Goal: Task Accomplishment & Management: Complete application form

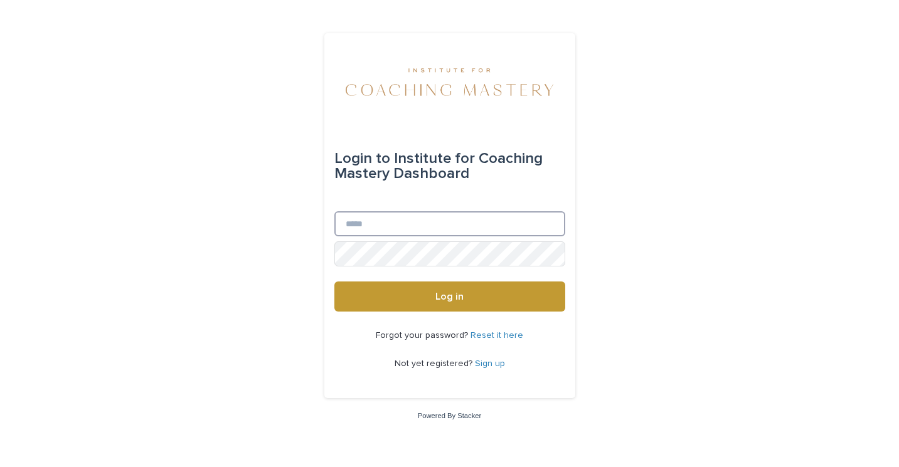
click at [358, 221] on input "Email" at bounding box center [449, 223] width 231 height 25
type input "**********"
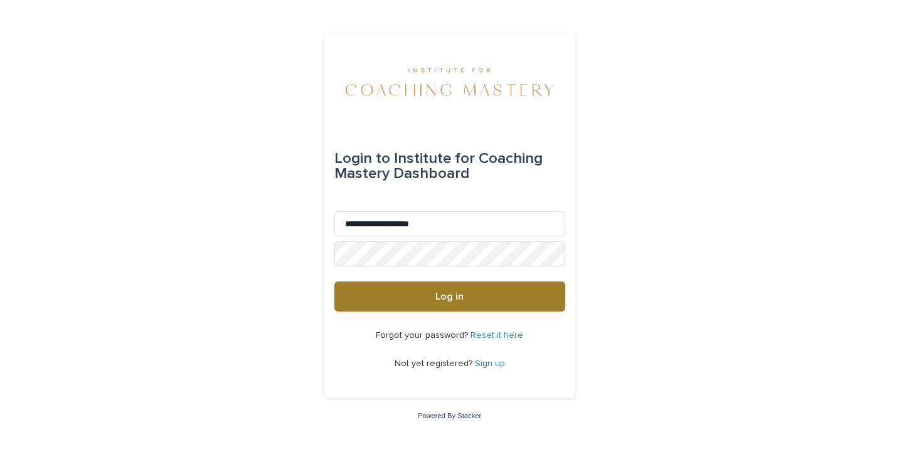
click at [445, 301] on span "Log in" at bounding box center [449, 297] width 28 height 10
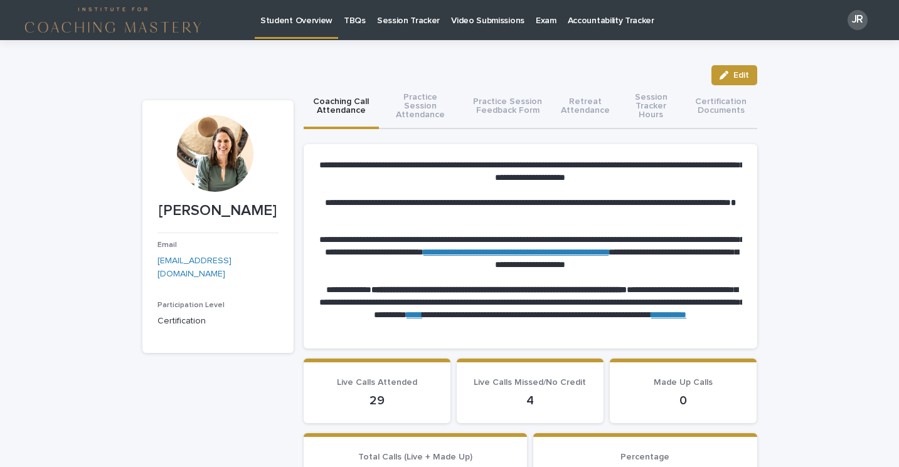
click at [388, 20] on p "Session Tracker" at bounding box center [408, 13] width 63 height 26
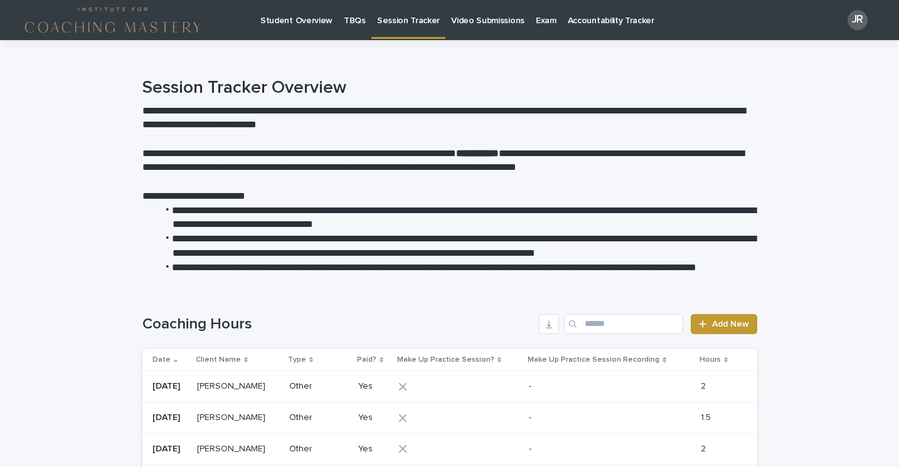
scroll to position [120, 0]
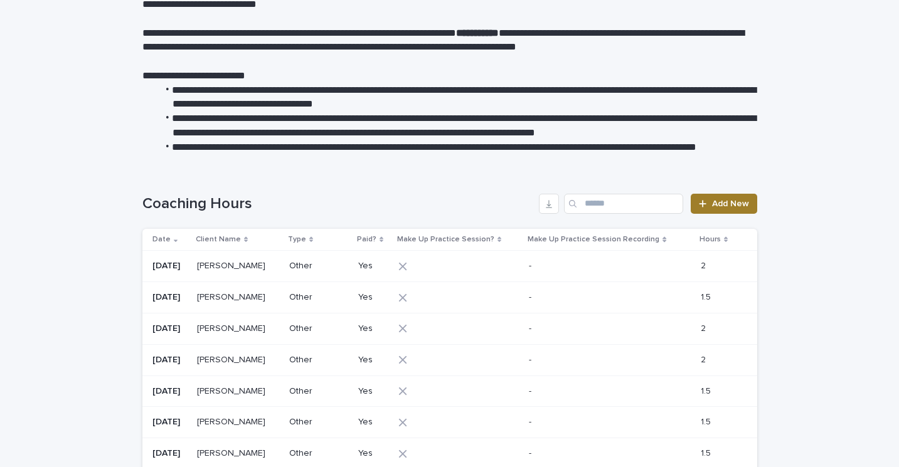
click at [727, 206] on span "Add New" at bounding box center [730, 203] width 37 height 9
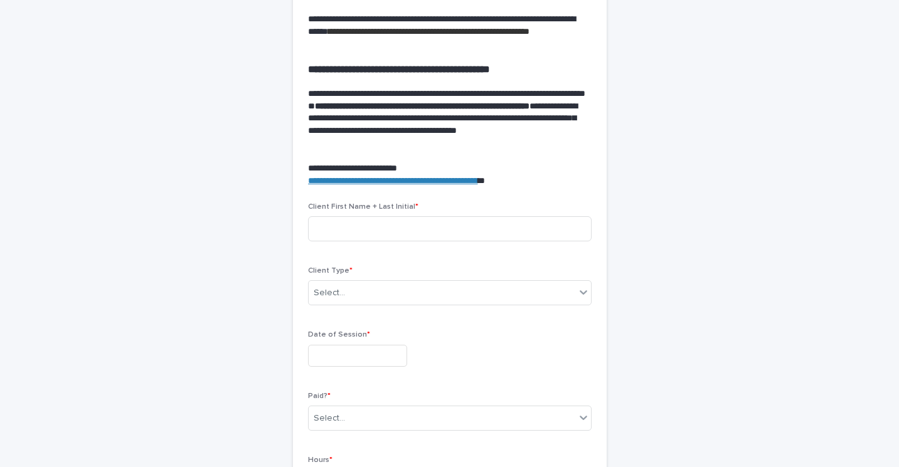
scroll to position [355, 0]
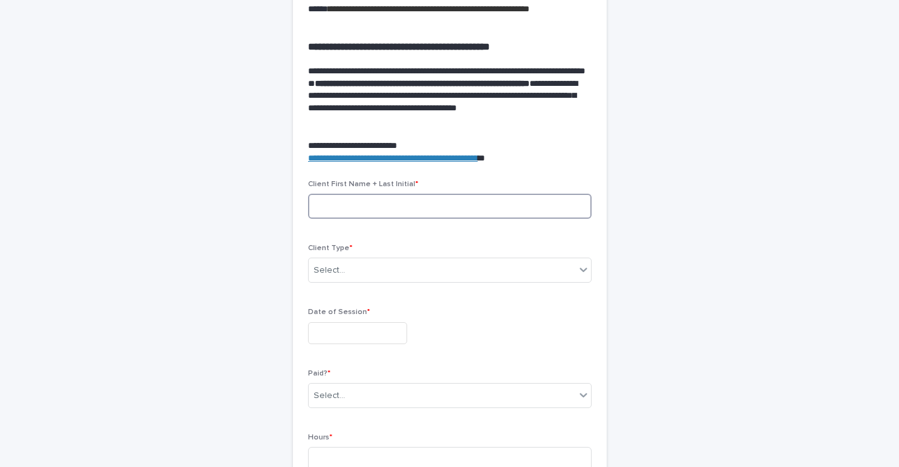
click at [377, 206] on input at bounding box center [450, 206] width 284 height 25
type input "*******"
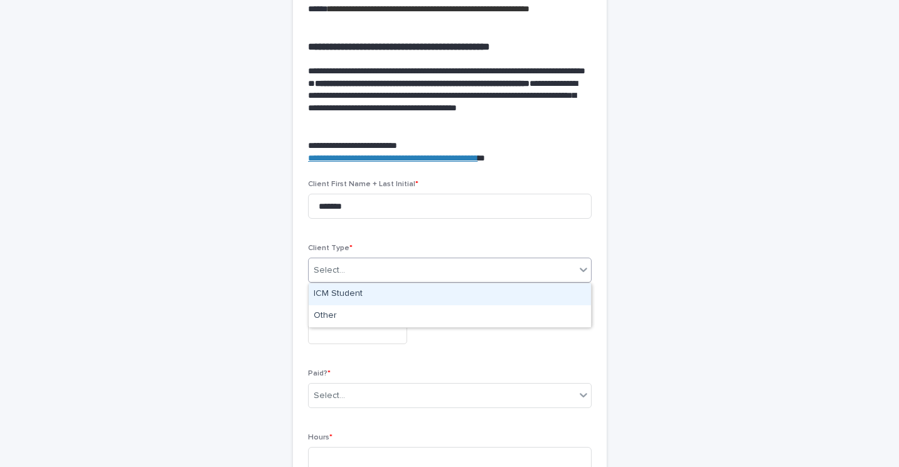
click at [358, 273] on div "Select..." at bounding box center [442, 270] width 267 height 21
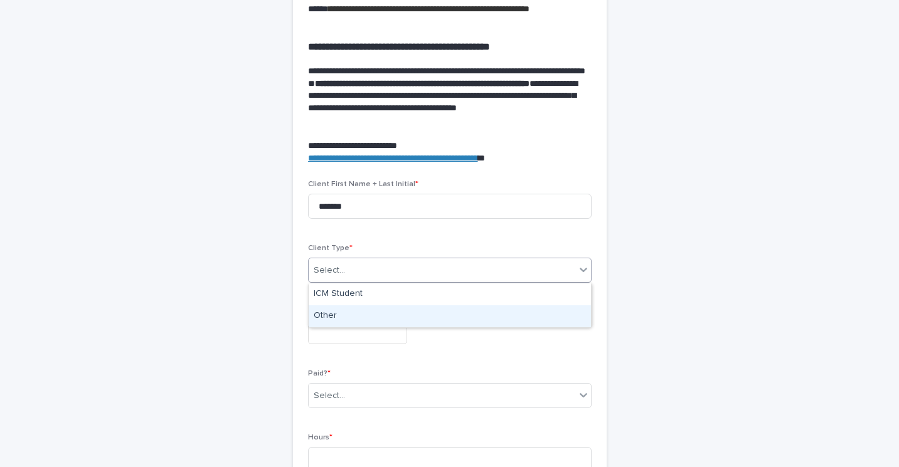
click at [349, 312] on div "Other" at bounding box center [450, 316] width 282 height 22
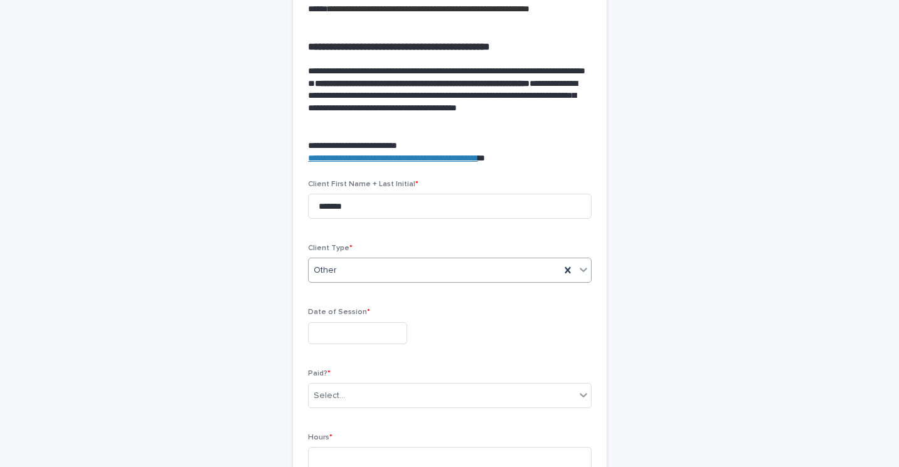
click at [344, 332] on input "text" at bounding box center [357, 333] width 99 height 22
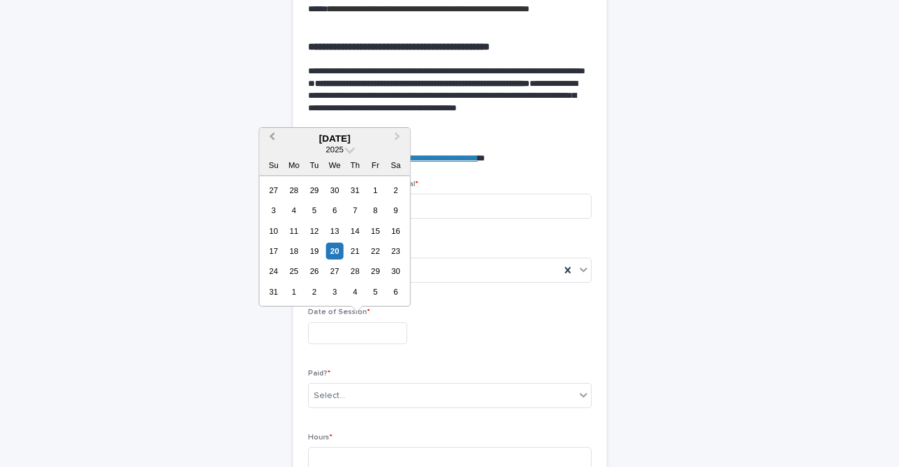
click at [272, 138] on span "Previous Month" at bounding box center [272, 138] width 0 height 17
click at [334, 234] on div "16" at bounding box center [334, 231] width 17 height 17
type input "**********"
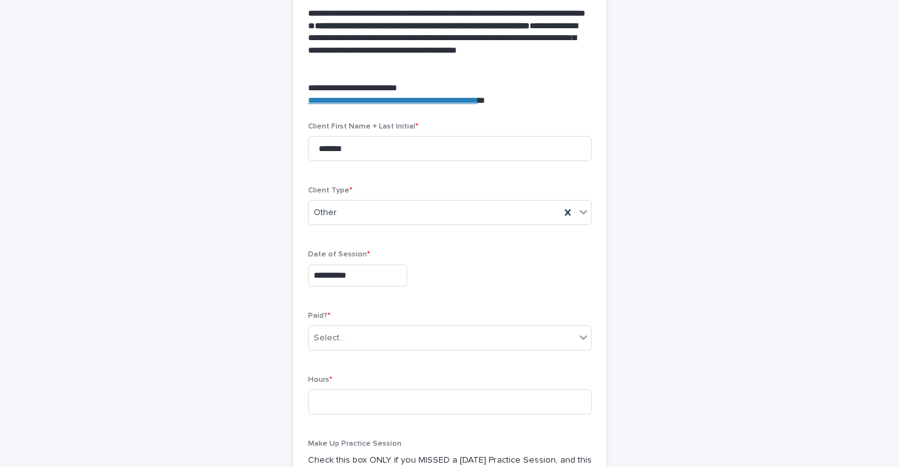
scroll to position [414, 0]
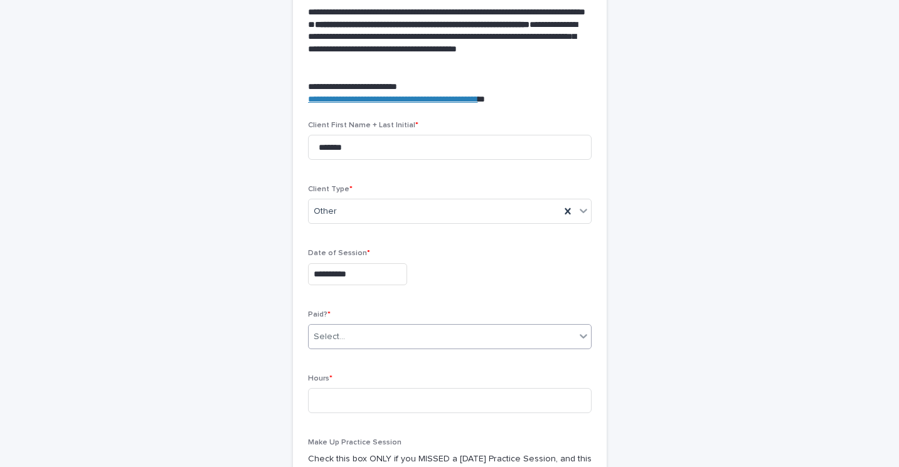
click at [359, 339] on div "Select..." at bounding box center [442, 337] width 267 height 21
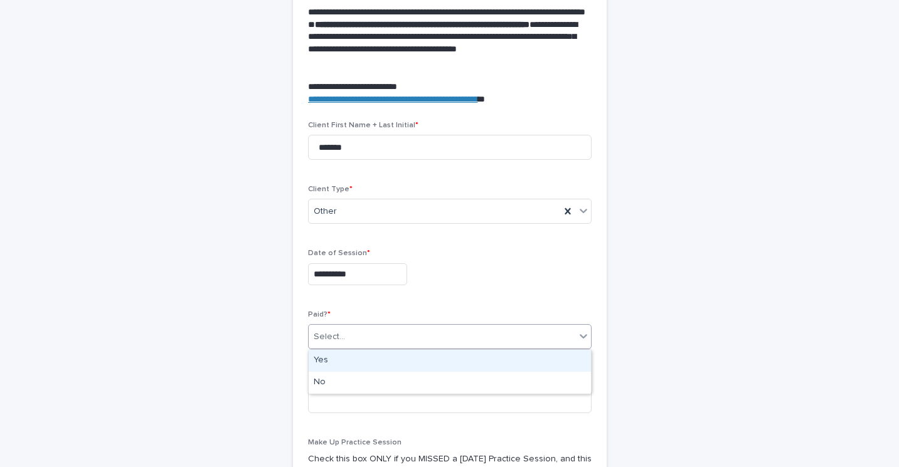
click at [351, 361] on div "Yes" at bounding box center [450, 361] width 282 height 22
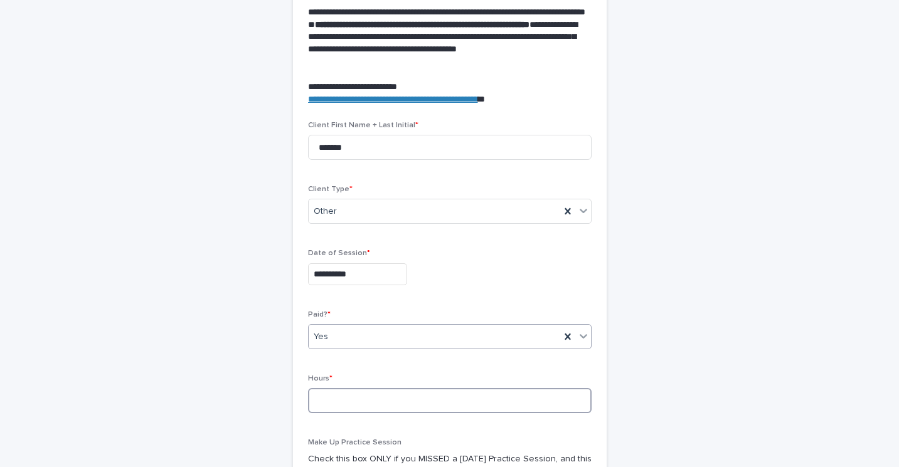
click at [331, 397] on input at bounding box center [450, 400] width 284 height 25
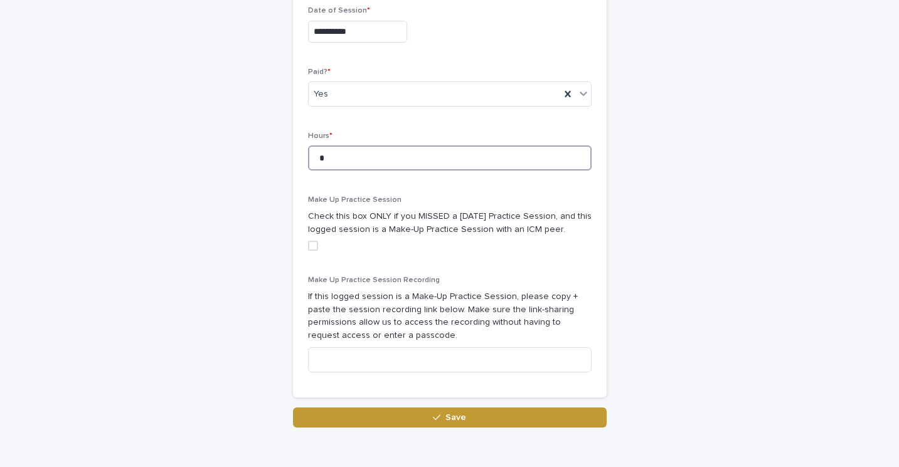
scroll to position [656, 0]
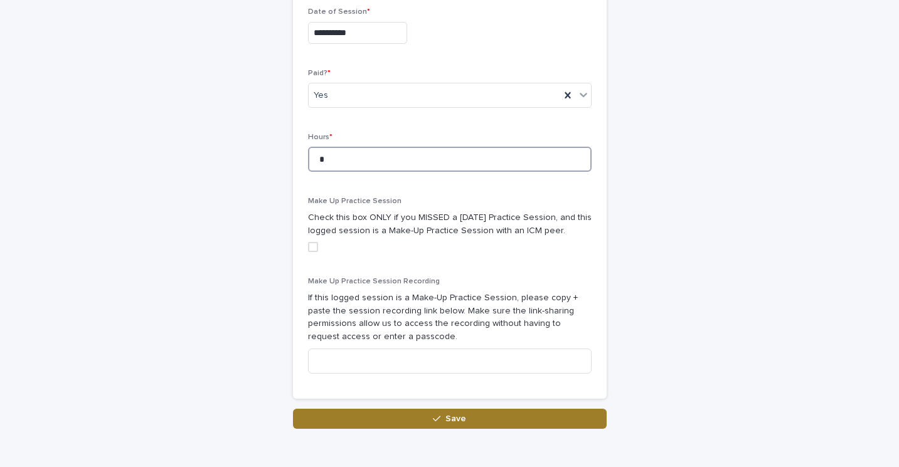
type input "*"
click at [391, 423] on button "Save" at bounding box center [450, 419] width 314 height 20
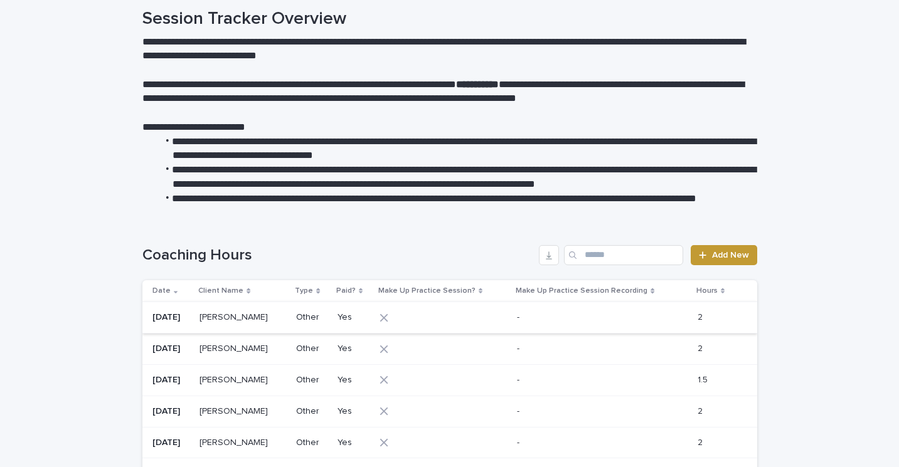
scroll to position [81, 0]
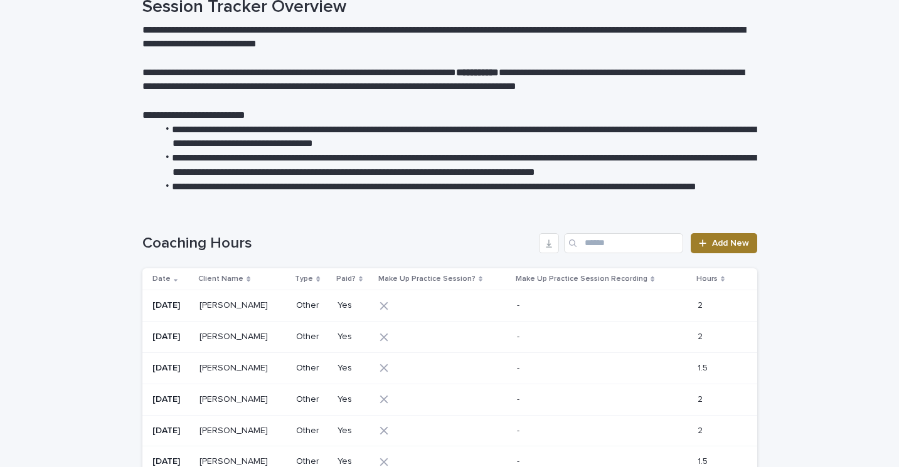
click at [714, 245] on span "Add New" at bounding box center [730, 243] width 37 height 9
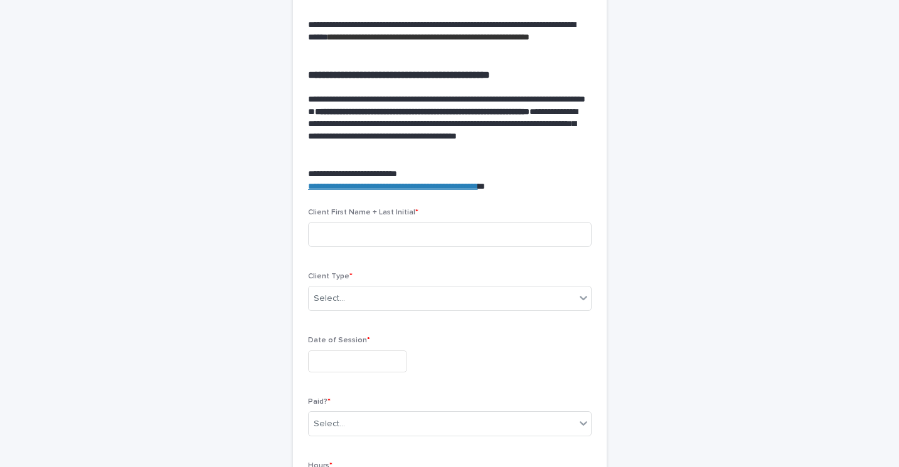
scroll to position [389, 0]
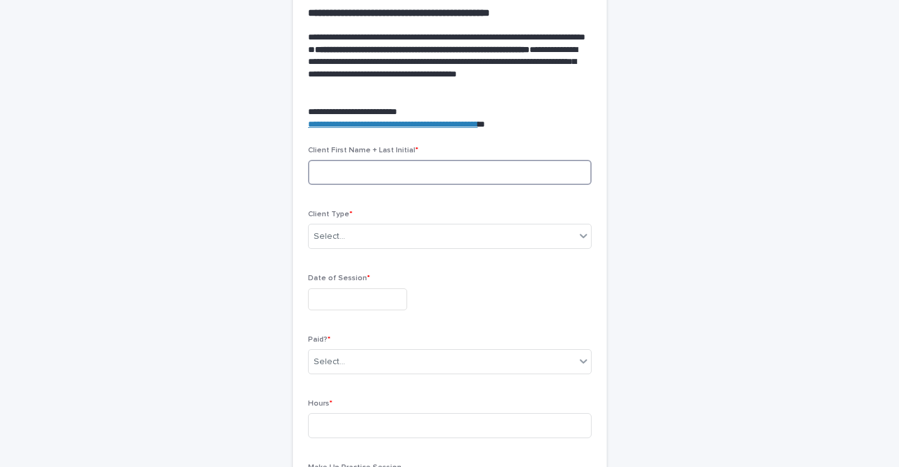
click at [385, 173] on input at bounding box center [450, 172] width 284 height 25
type input "*******"
click at [358, 238] on div "Select..." at bounding box center [442, 236] width 267 height 21
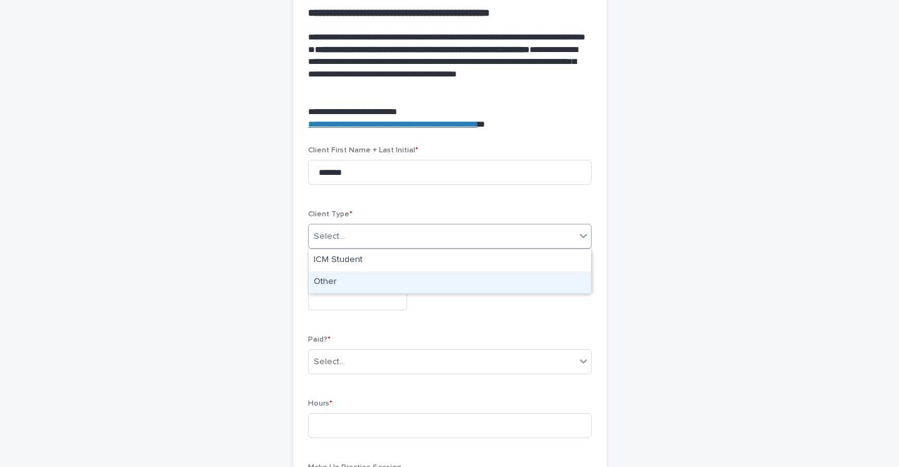
click at [354, 280] on div "Other" at bounding box center [450, 283] width 282 height 22
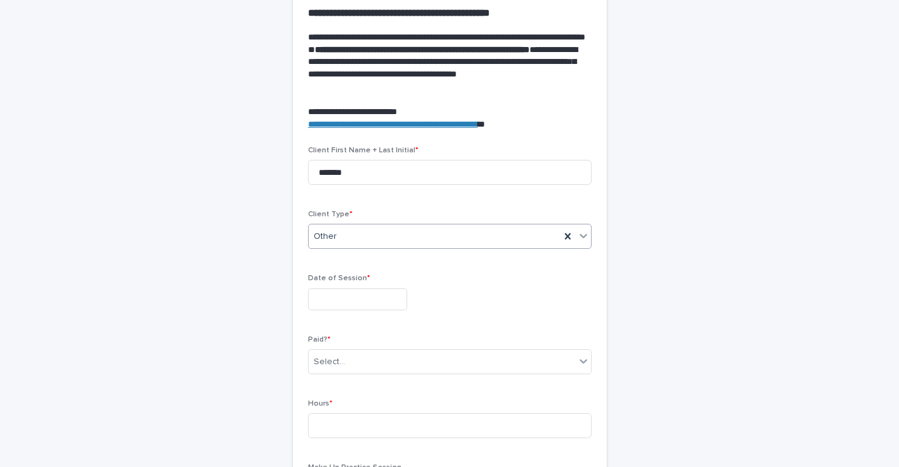
click at [344, 294] on input "text" at bounding box center [357, 300] width 99 height 22
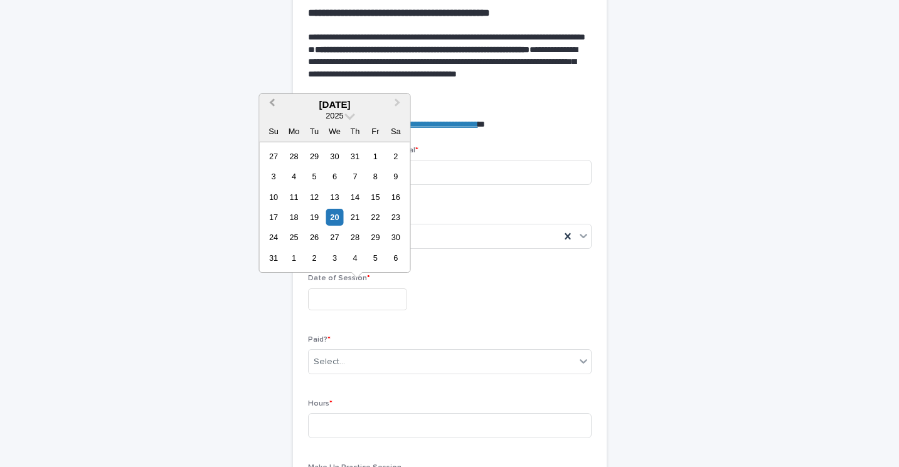
click at [272, 100] on span "Previous Month" at bounding box center [272, 104] width 0 height 17
click at [336, 219] on div "23" at bounding box center [334, 217] width 17 height 17
type input "**********"
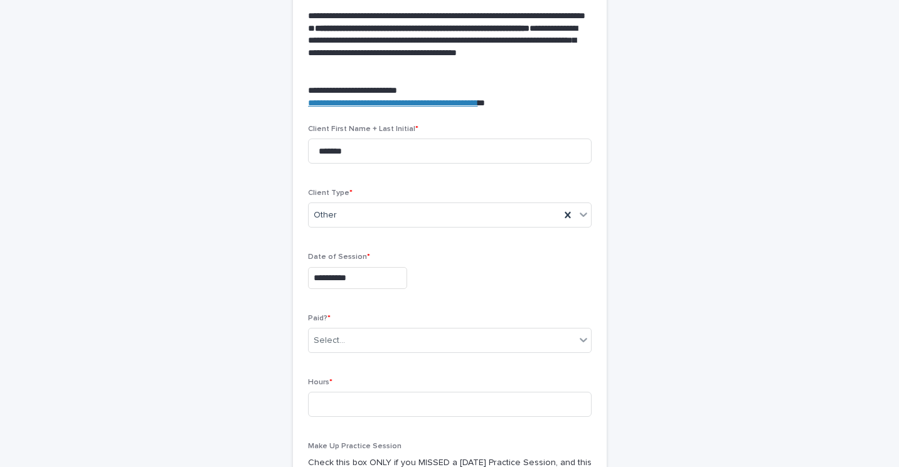
scroll to position [415, 0]
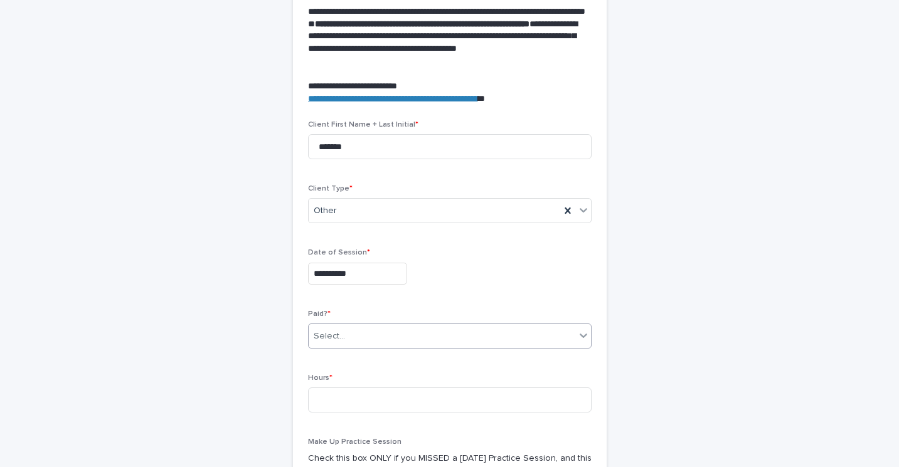
click at [361, 336] on div "Select..." at bounding box center [442, 336] width 267 height 21
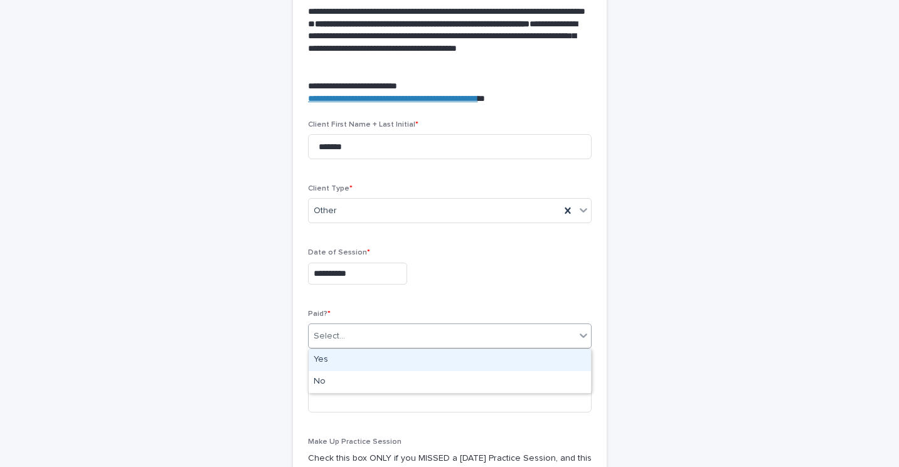
click at [356, 364] on div "Yes" at bounding box center [450, 360] width 282 height 22
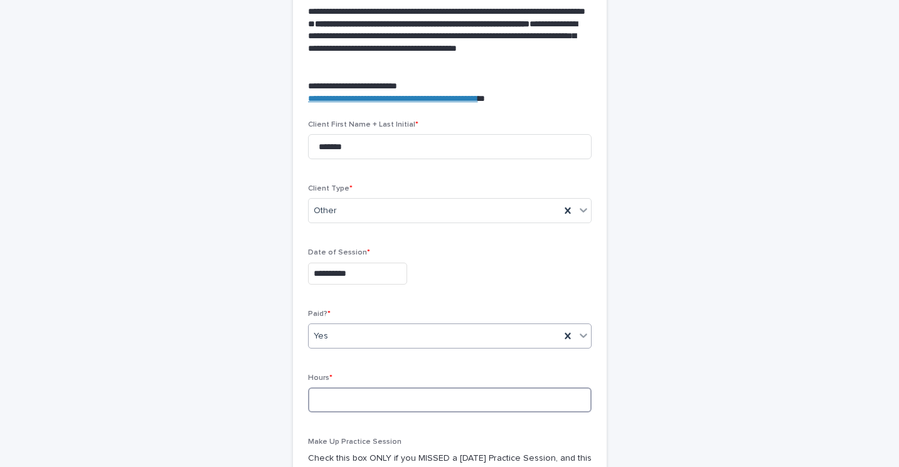
click at [332, 397] on input at bounding box center [450, 400] width 284 height 25
type input "*"
click at [258, 394] on div "**********" at bounding box center [449, 148] width 615 height 1043
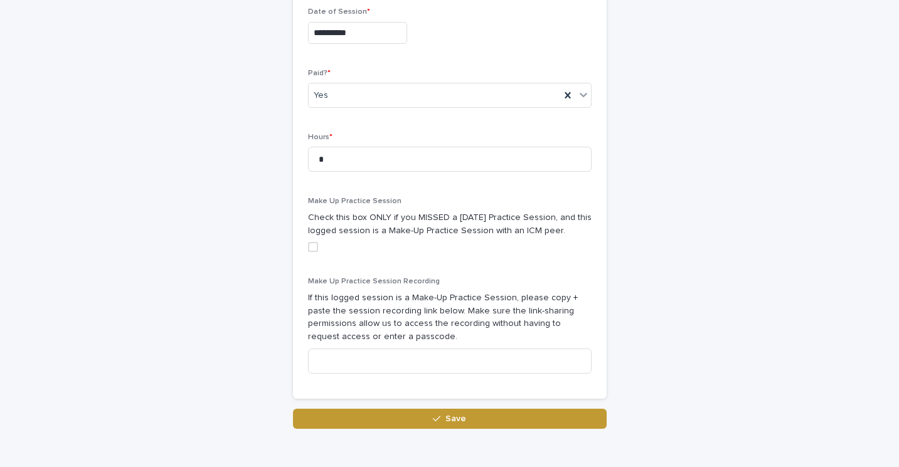
scroll to position [656, 0]
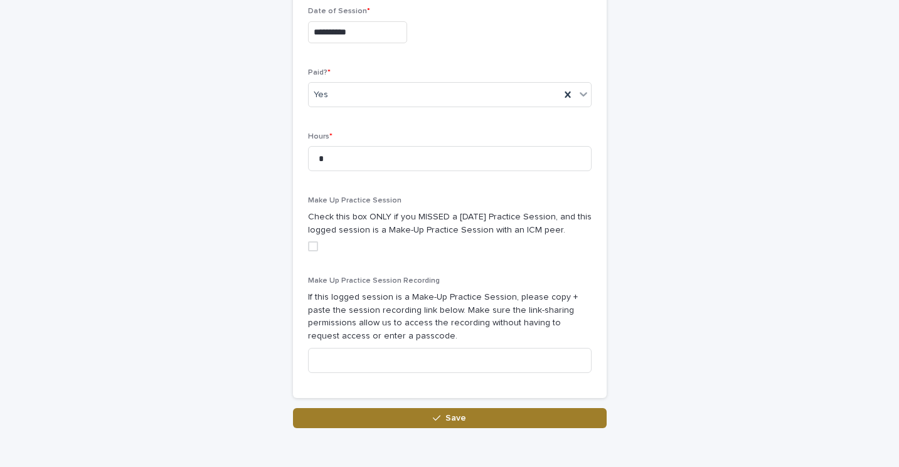
click at [367, 416] on button "Save" at bounding box center [450, 418] width 314 height 20
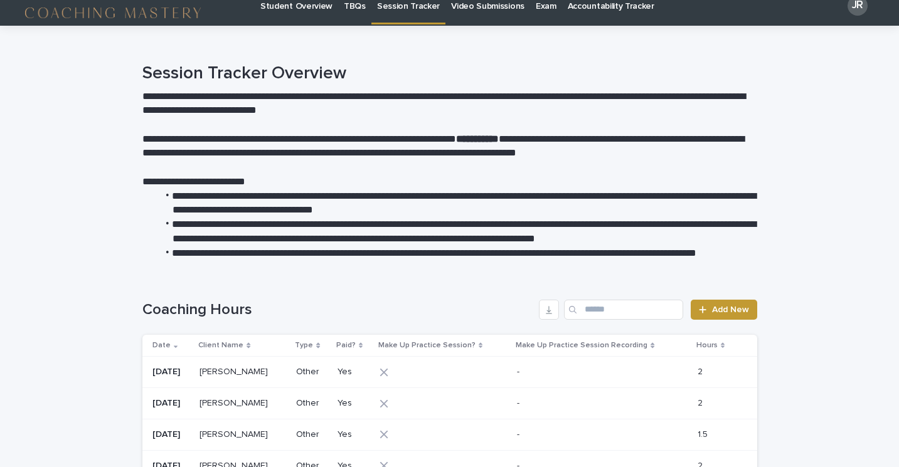
scroll to position [16, 0]
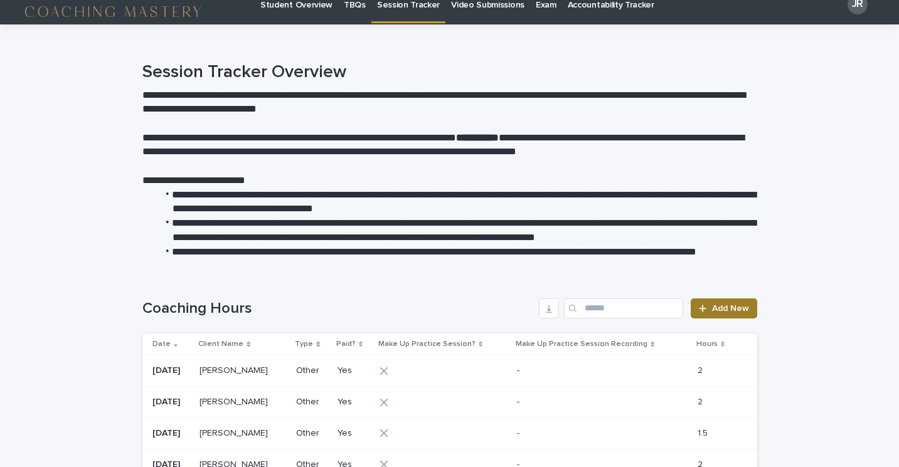
click at [729, 306] on span "Add New" at bounding box center [730, 308] width 37 height 9
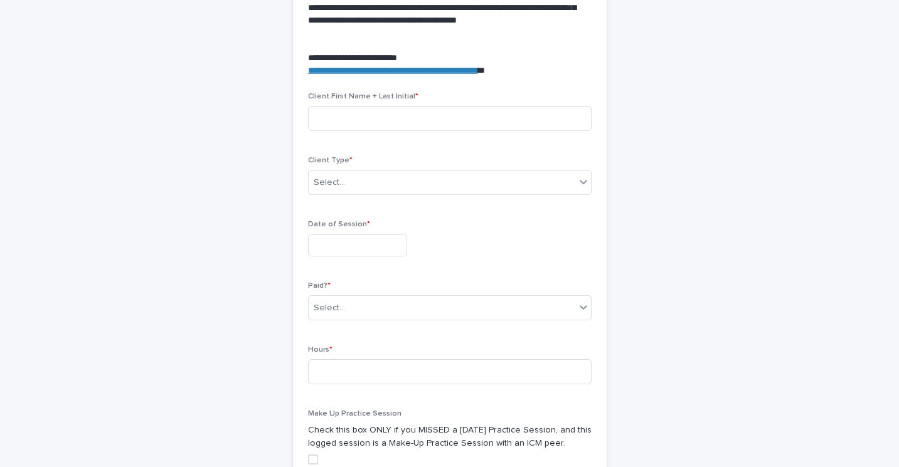
scroll to position [450, 0]
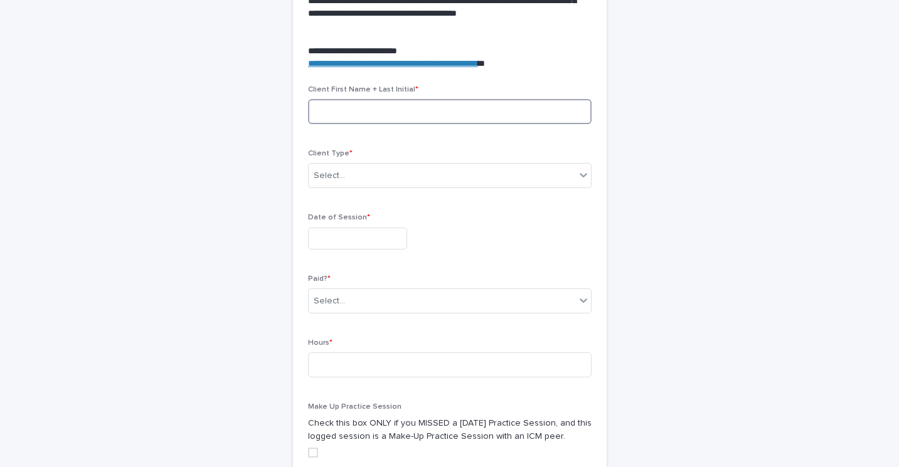
click at [432, 109] on input at bounding box center [450, 111] width 284 height 25
type input "*******"
click at [367, 179] on div "Select..." at bounding box center [442, 176] width 267 height 21
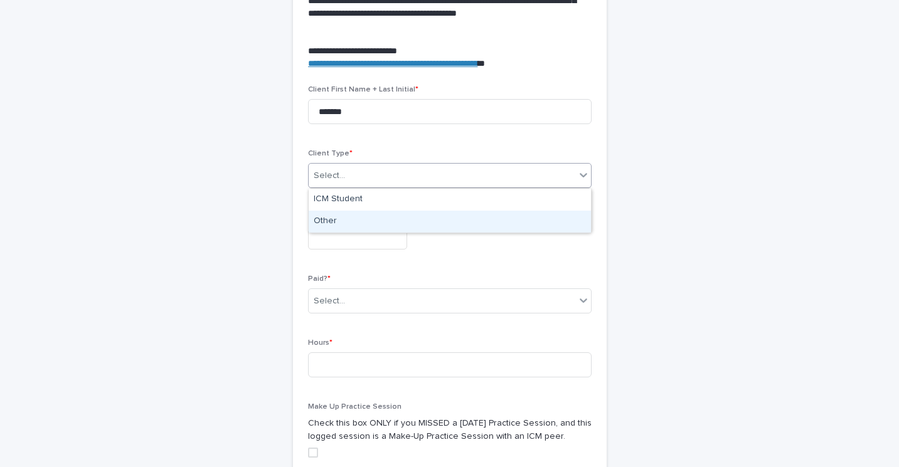
click at [356, 218] on div "Other" at bounding box center [450, 222] width 282 height 22
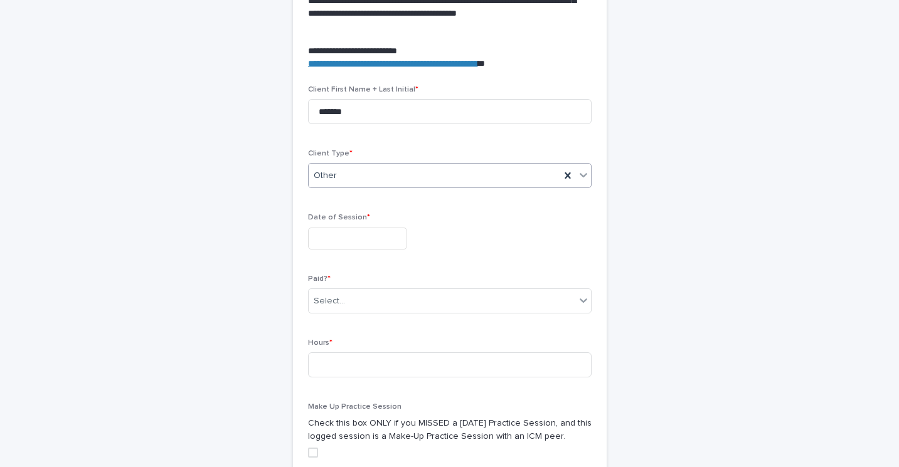
click at [336, 236] on input "text" at bounding box center [357, 239] width 99 height 22
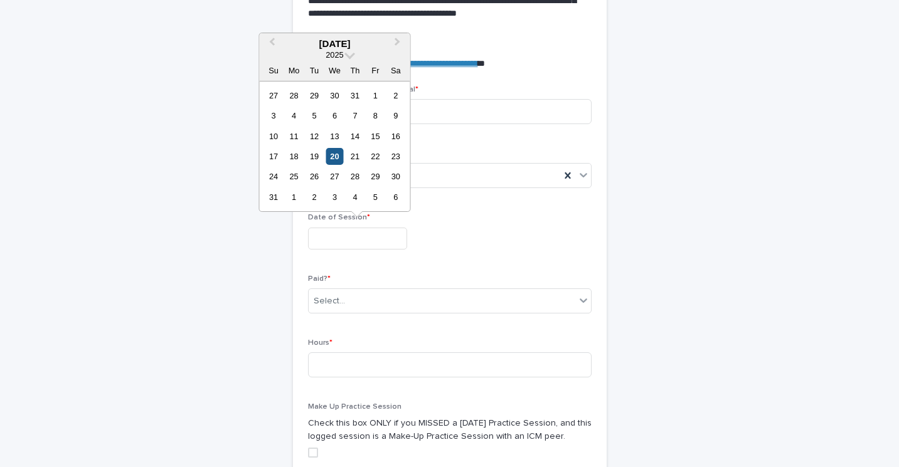
click at [336, 157] on div "20" at bounding box center [334, 156] width 17 height 17
type input "**********"
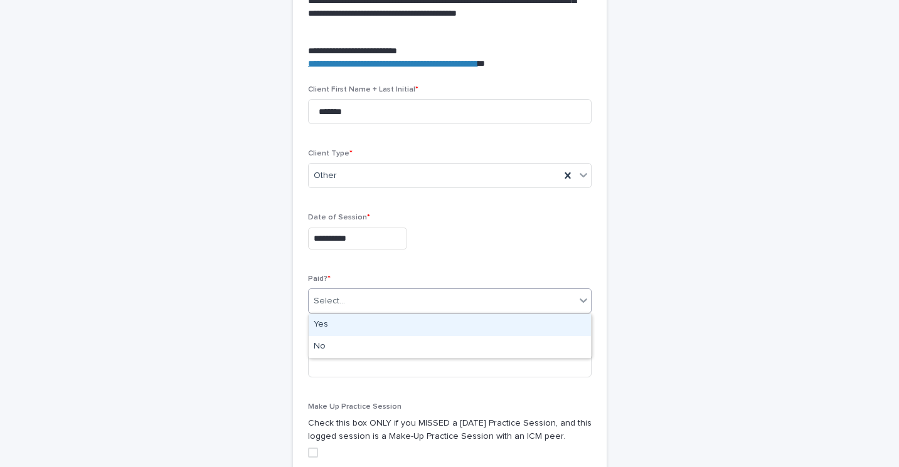
click at [343, 298] on div "Select..." at bounding box center [329, 301] width 31 height 13
click at [341, 327] on div "Yes" at bounding box center [450, 325] width 282 height 22
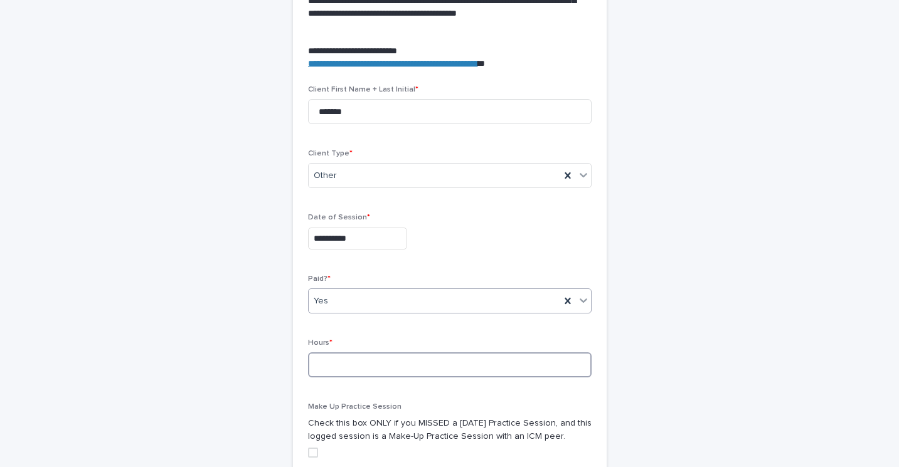
click at [334, 366] on input at bounding box center [450, 365] width 284 height 25
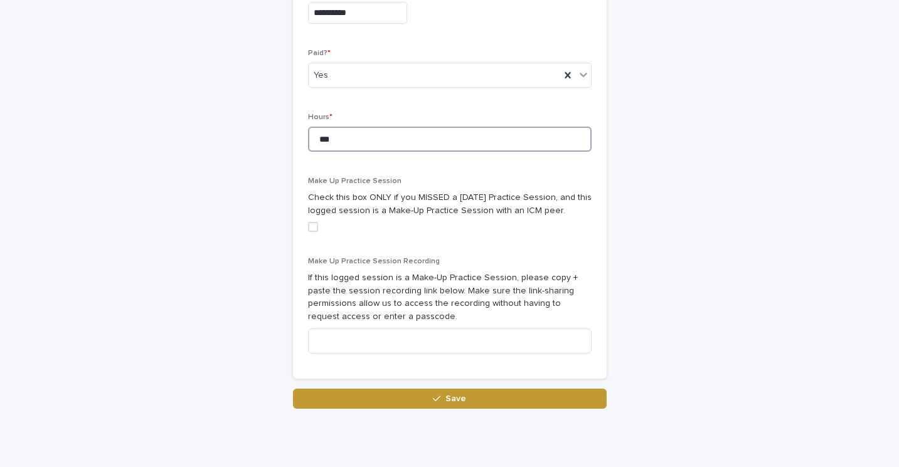
scroll to position [674, 0]
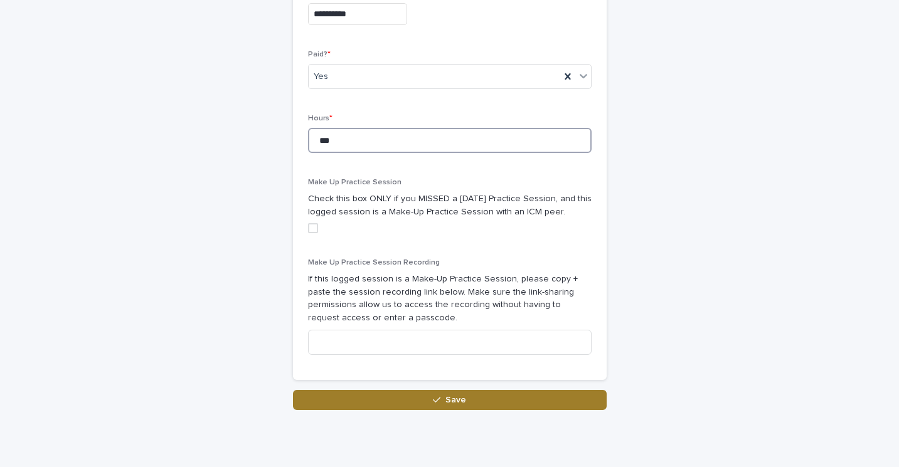
type input "***"
click at [405, 399] on button "Save" at bounding box center [450, 400] width 314 height 20
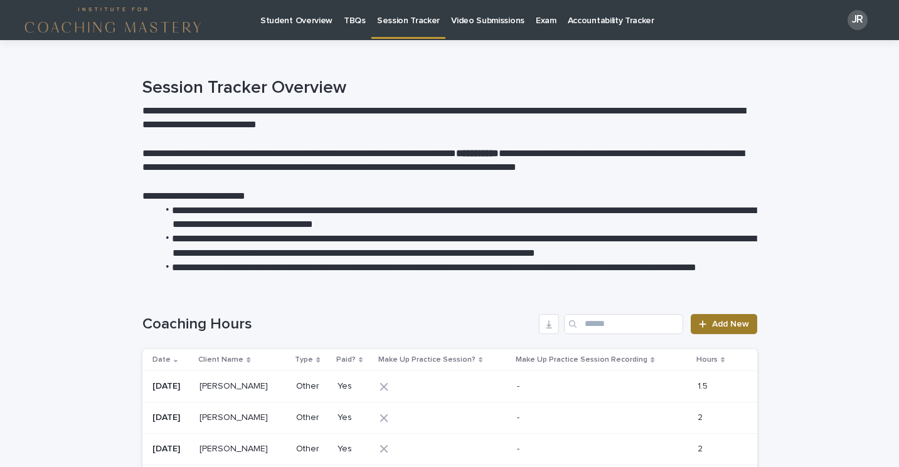
click at [724, 326] on span "Add New" at bounding box center [730, 324] width 37 height 9
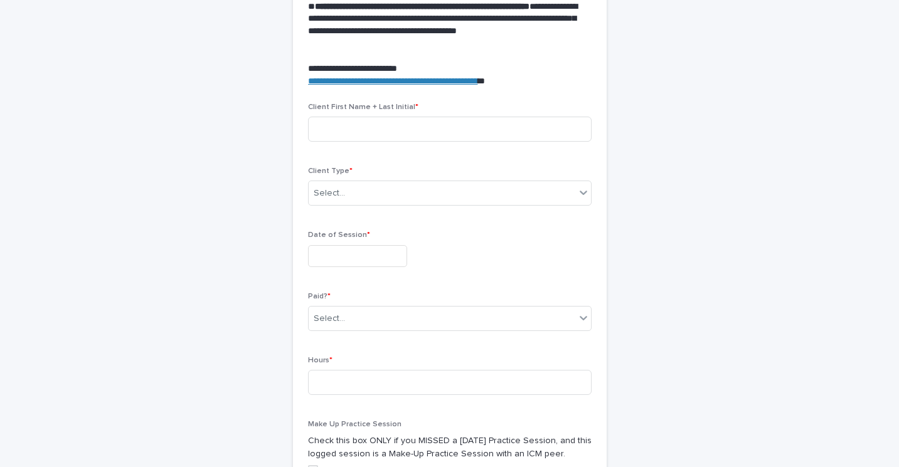
scroll to position [427, 0]
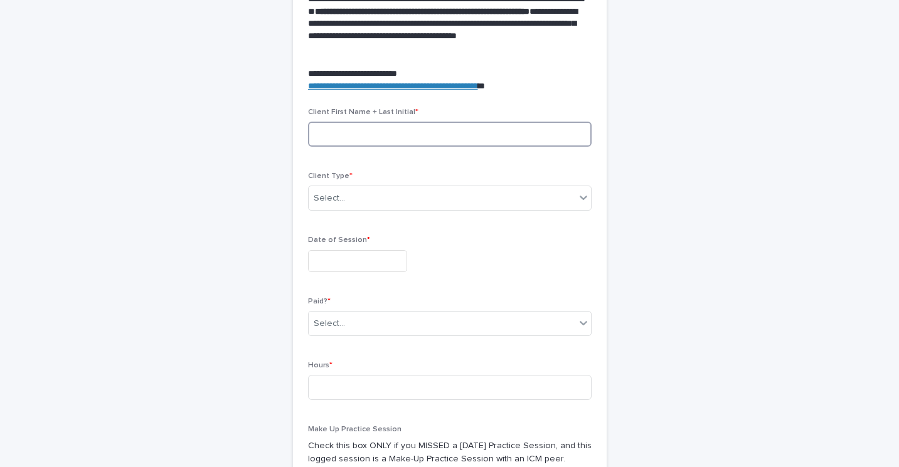
click at [374, 132] on input at bounding box center [450, 134] width 284 height 25
type input "*********"
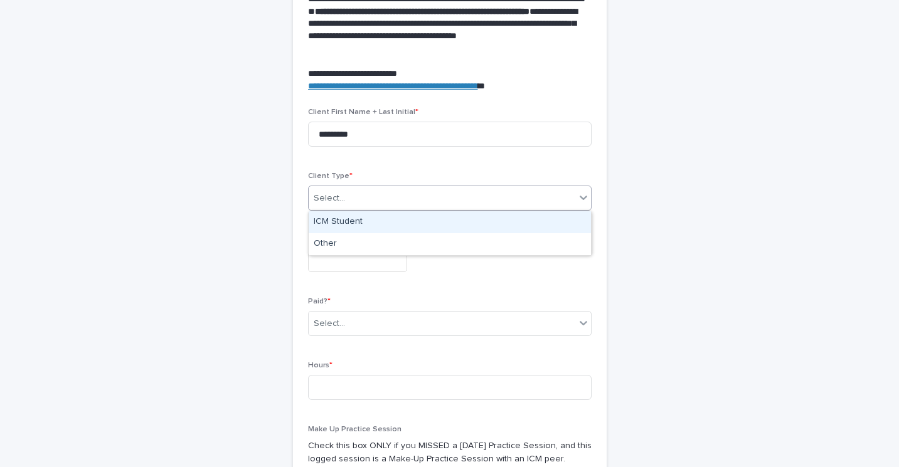
click at [359, 197] on div "Select..." at bounding box center [442, 198] width 267 height 21
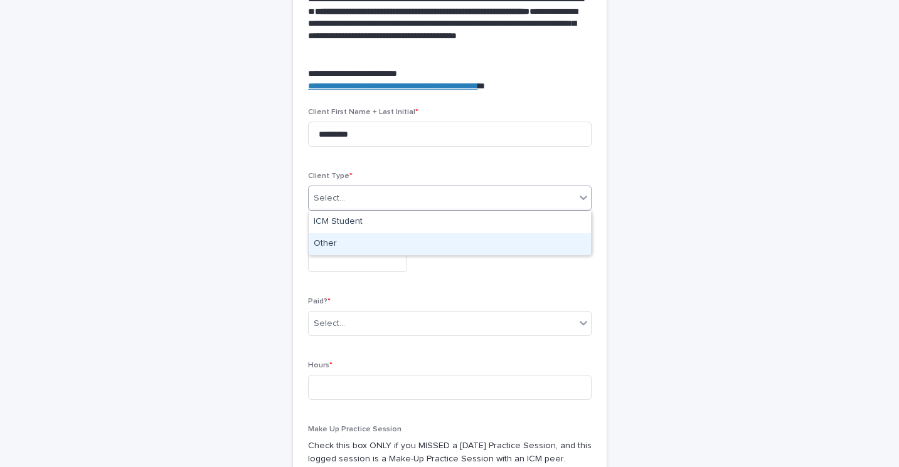
click at [357, 244] on div "Other" at bounding box center [450, 244] width 282 height 22
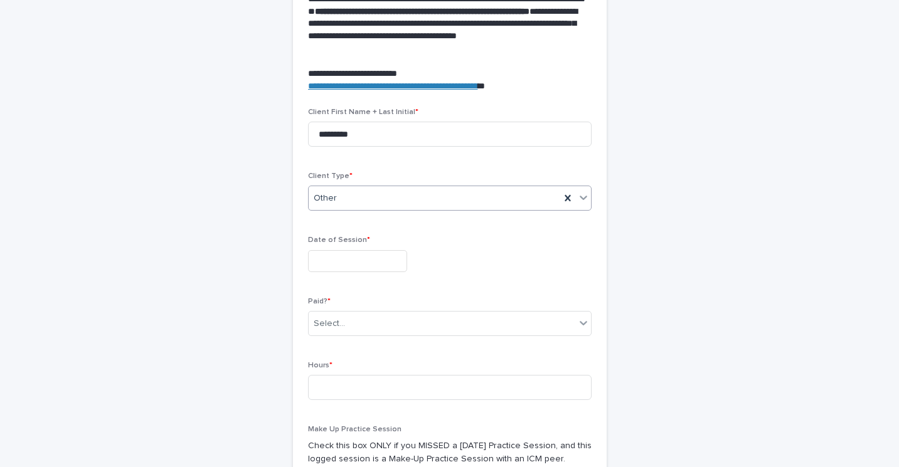
click at [337, 256] on input "text" at bounding box center [357, 261] width 99 height 22
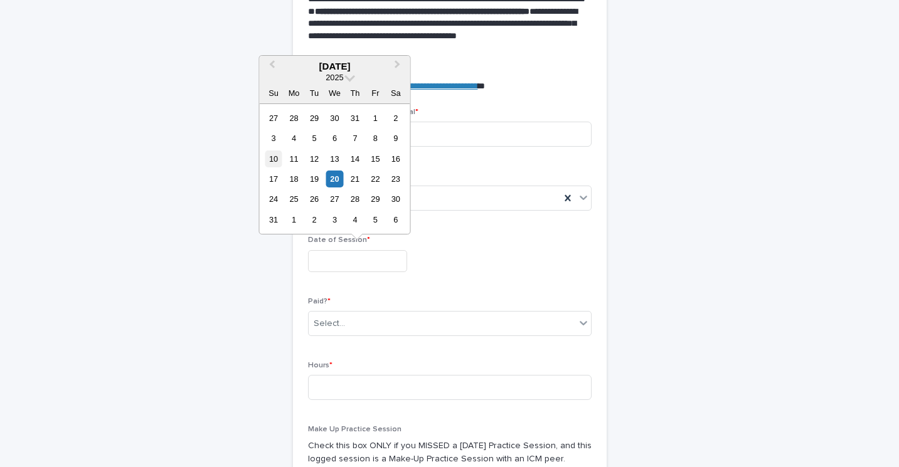
click at [275, 155] on div "10" at bounding box center [273, 159] width 17 height 17
type input "**********"
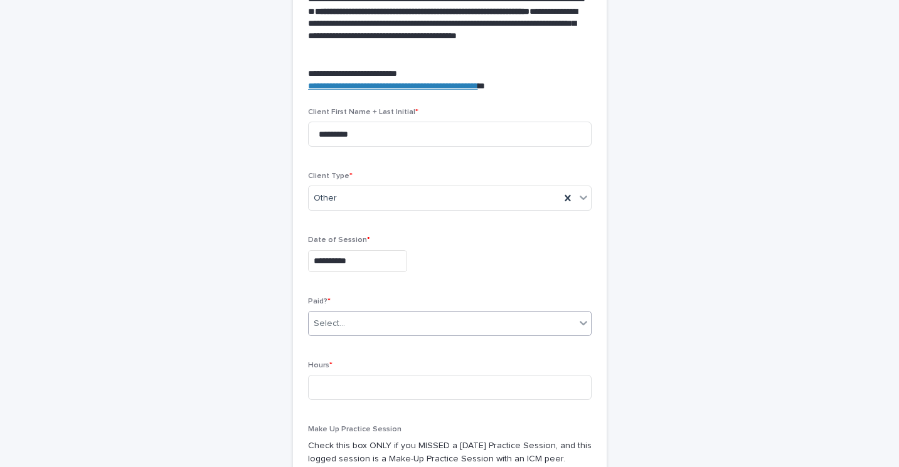
click at [397, 319] on div "Select..." at bounding box center [442, 324] width 267 height 21
click at [386, 343] on div "Yes" at bounding box center [450, 348] width 282 height 22
click at [364, 385] on input at bounding box center [450, 387] width 284 height 25
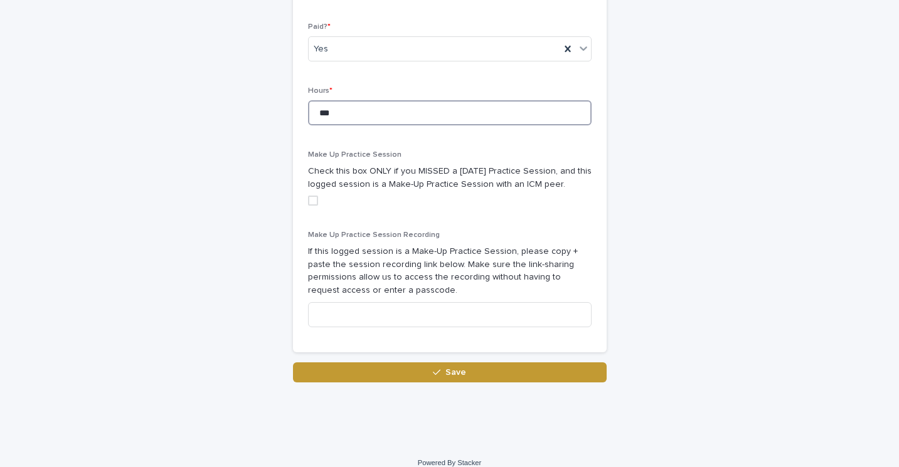
scroll to position [703, 0]
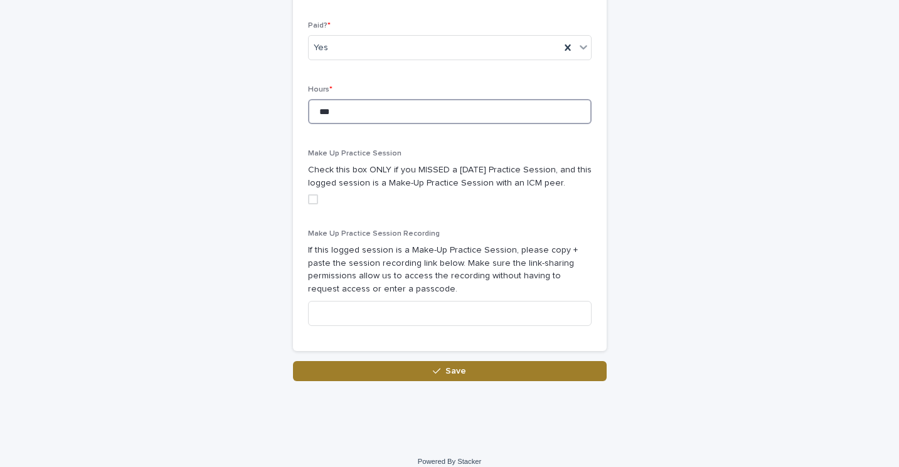
type input "***"
click at [411, 375] on button "Save" at bounding box center [450, 371] width 314 height 20
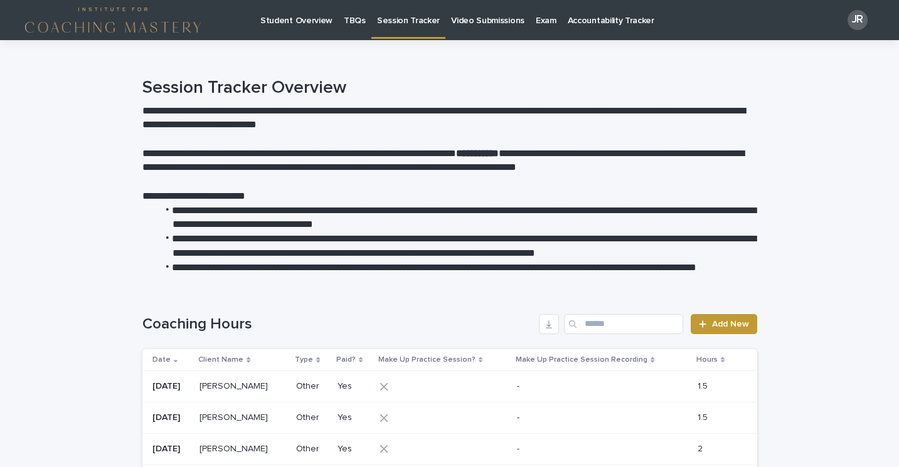
click at [288, 23] on p "Student Overview" at bounding box center [296, 13] width 72 height 26
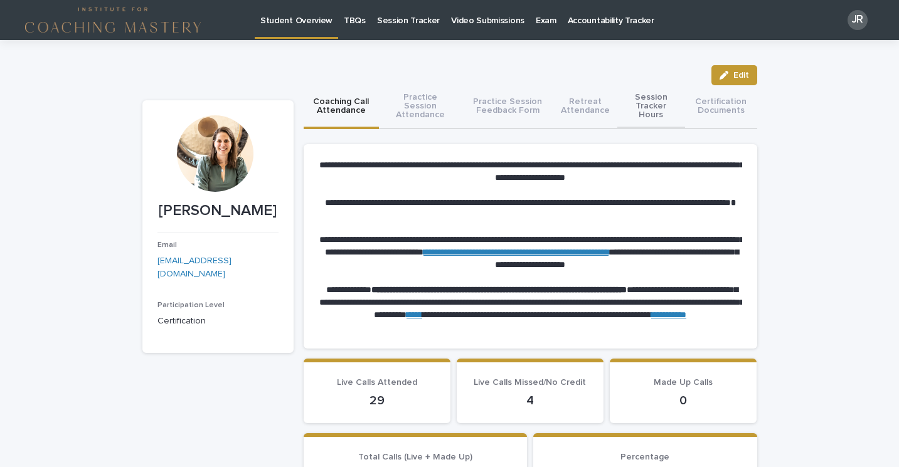
click at [654, 107] on button "Session Tracker Hours" at bounding box center [651, 107] width 68 height 44
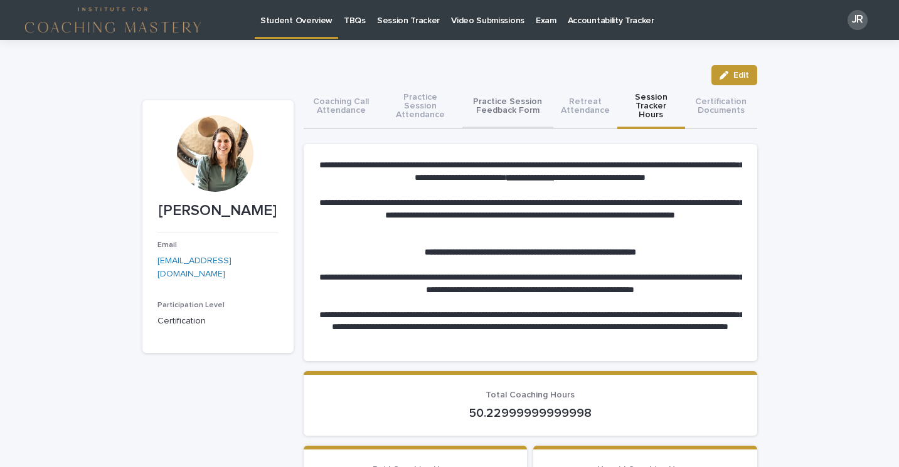
click at [521, 117] on button "Practice Session Feedback Form" at bounding box center [507, 107] width 91 height 44
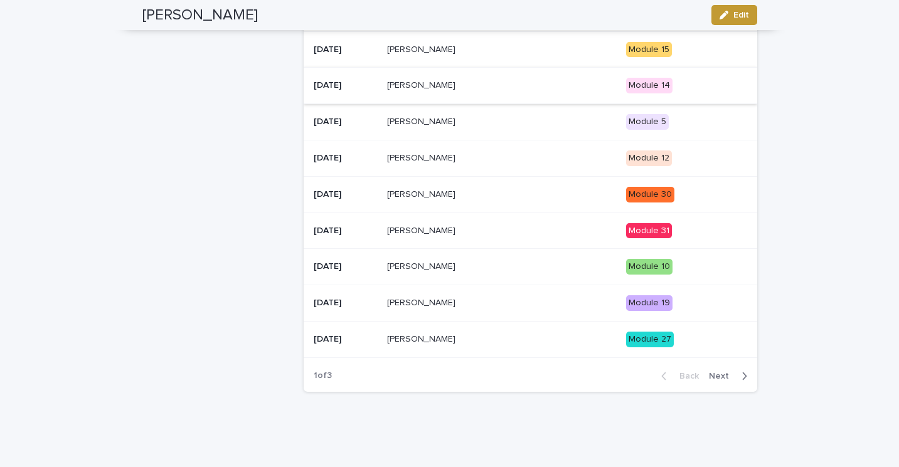
scroll to position [487, 0]
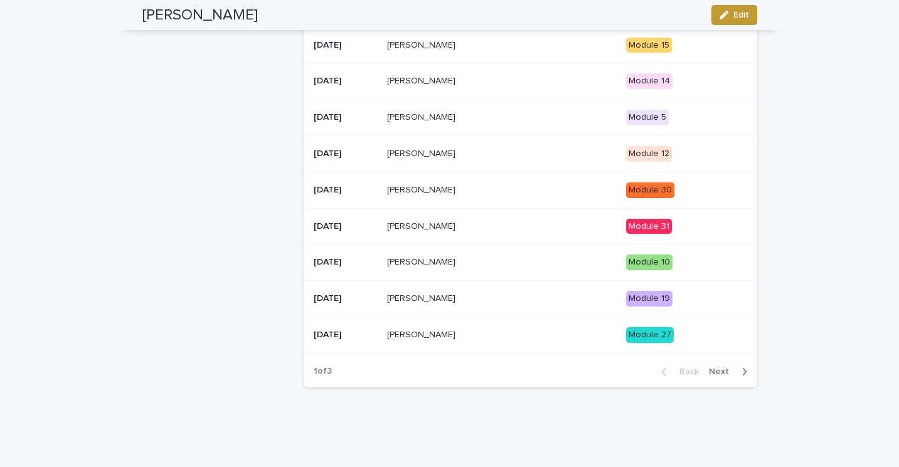
click at [723, 371] on span "Next" at bounding box center [723, 372] width 28 height 9
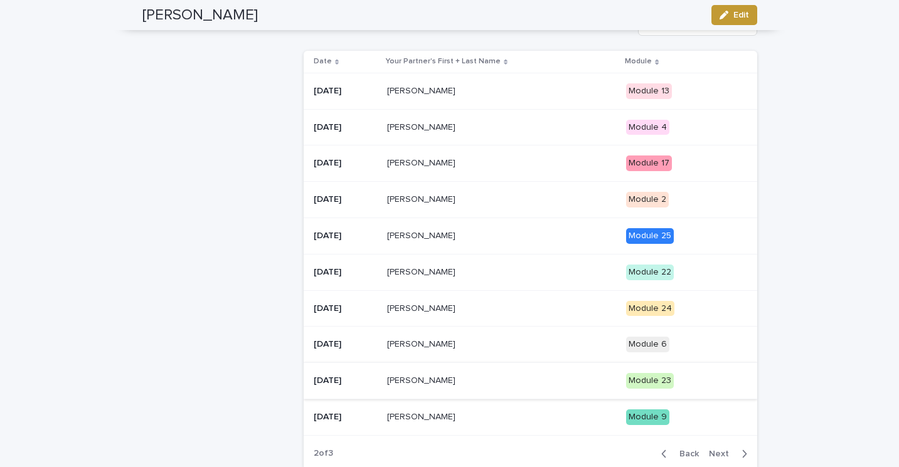
scroll to position [395, 0]
